Goal: Information Seeking & Learning: Check status

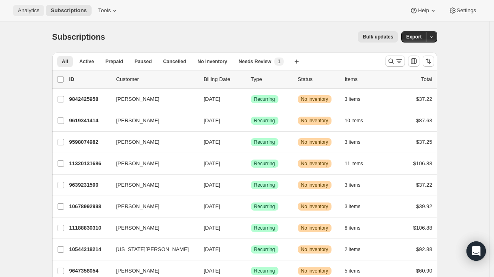
click at [30, 12] on span "Analytics" at bounding box center [28, 10] width 21 height 6
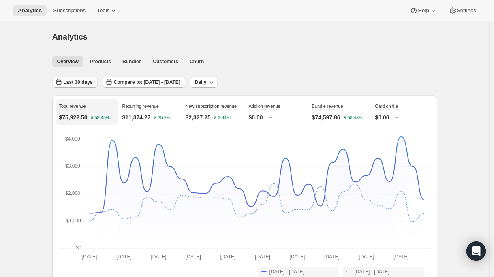
click at [88, 85] on button "Last 30 days" at bounding box center [74, 82] width 45 height 11
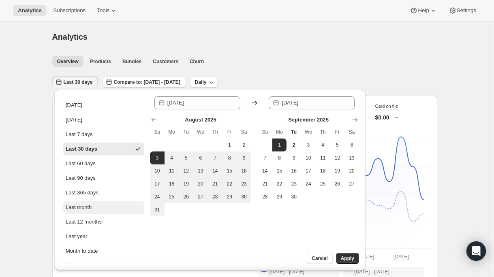
click at [86, 209] on div "Last month" at bounding box center [79, 207] width 26 height 8
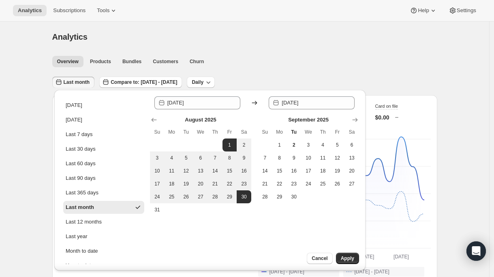
type input "[DATE]"
click at [303, 48] on div "Analytics. This page is ready Analytics" at bounding box center [244, 36] width 385 height 31
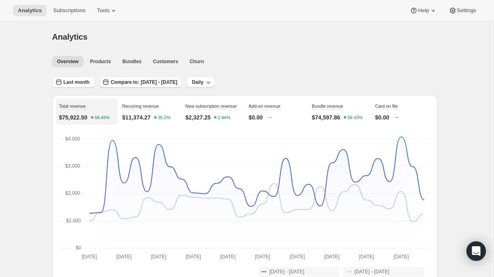
click at [177, 84] on span "Compare to: [DATE] - [DATE]" at bounding box center [144, 82] width 66 height 6
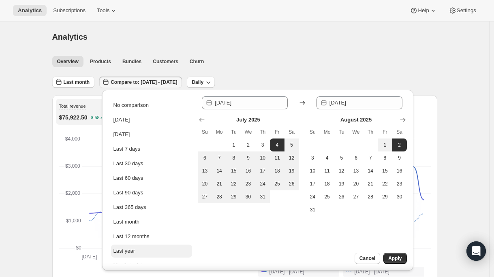
click at [133, 253] on div "Last year" at bounding box center [123, 251] width 21 height 8
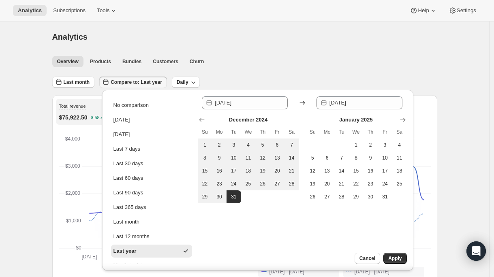
type input "[DATE]"
click at [272, 47] on div "Analytics. This page is ready Analytics" at bounding box center [244, 36] width 385 height 31
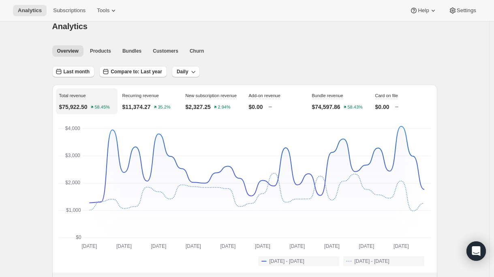
scroll to position [15, 0]
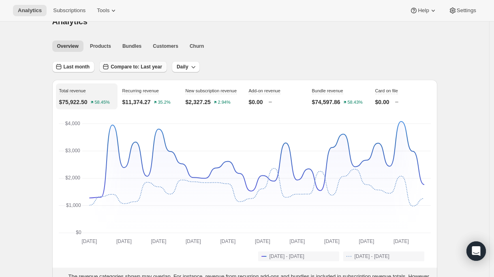
click at [126, 68] on span "Compare to: Last year" at bounding box center [136, 67] width 51 height 6
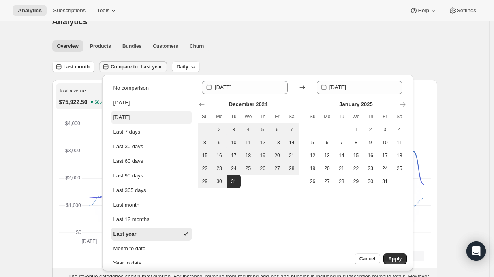
scroll to position [9, 0]
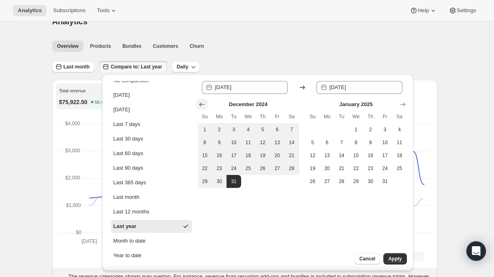
click at [203, 104] on icon "Show previous month, November 2024" at bounding box center [202, 104] width 8 height 8
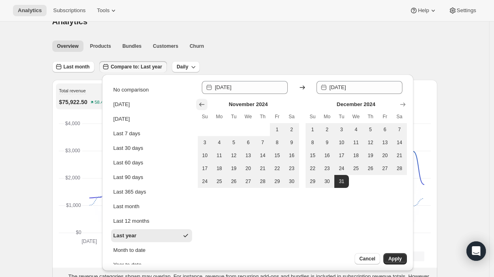
click at [203, 104] on icon "Show previous month, October 2024" at bounding box center [202, 104] width 8 height 8
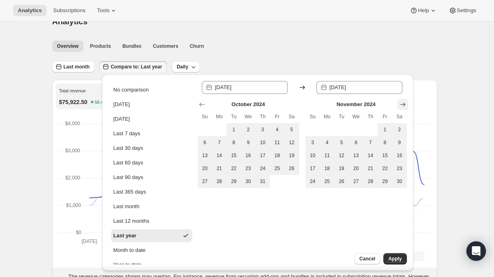
click at [404, 103] on icon "Show next month, December 2024" at bounding box center [402, 104] width 8 height 8
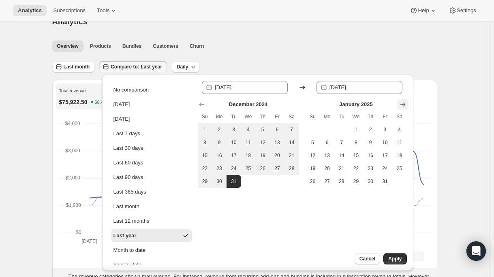
click at [404, 103] on icon "Show next month, February 2025" at bounding box center [402, 104] width 8 height 8
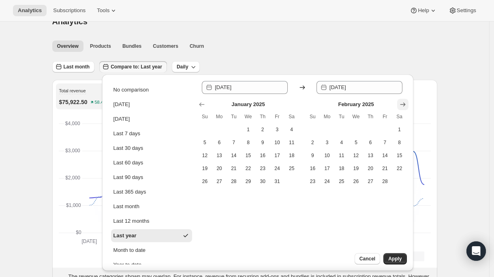
click at [404, 103] on icon "Show next month, March 2025" at bounding box center [402, 104] width 8 height 8
click at [404, 103] on icon "Show next month, May 2025" at bounding box center [402, 104] width 8 height 8
click at [404, 103] on icon "Show next month, June 2025" at bounding box center [402, 104] width 8 height 8
click at [404, 103] on icon "Show next month, July 2025" at bounding box center [402, 104] width 8 height 8
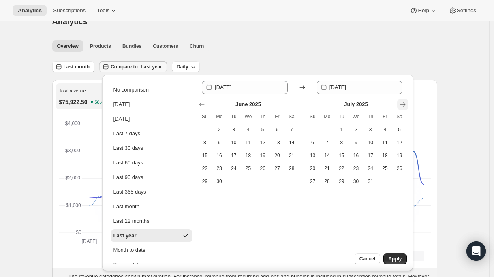
click at [404, 103] on icon "Show next month, August 2025" at bounding box center [402, 104] width 8 height 8
click at [235, 130] on span "1" at bounding box center [234, 129] width 8 height 6
type input "[DATE]"
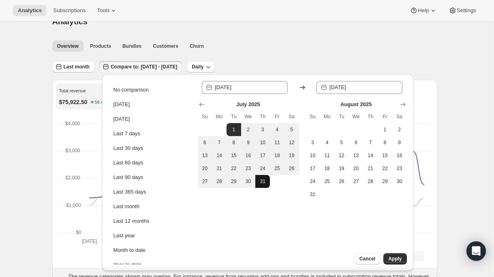
click at [264, 184] on span "31" at bounding box center [262, 181] width 8 height 6
type input "[DATE]"
click at [392, 260] on span "Apply" at bounding box center [394, 258] width 13 height 6
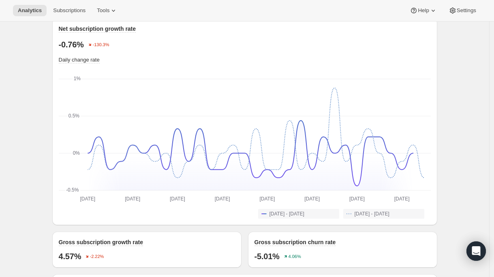
scroll to position [642, 0]
